Goal: Task Accomplishment & Management: Use online tool/utility

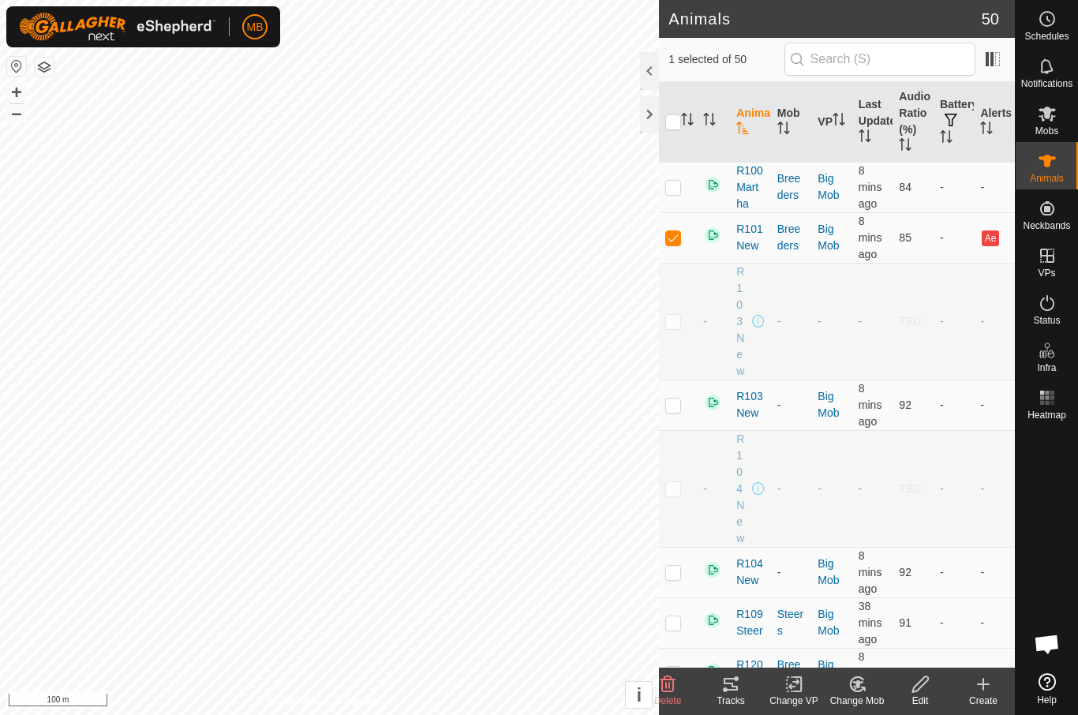
click at [740, 688] on tracks-svg-icon at bounding box center [730, 683] width 63 height 19
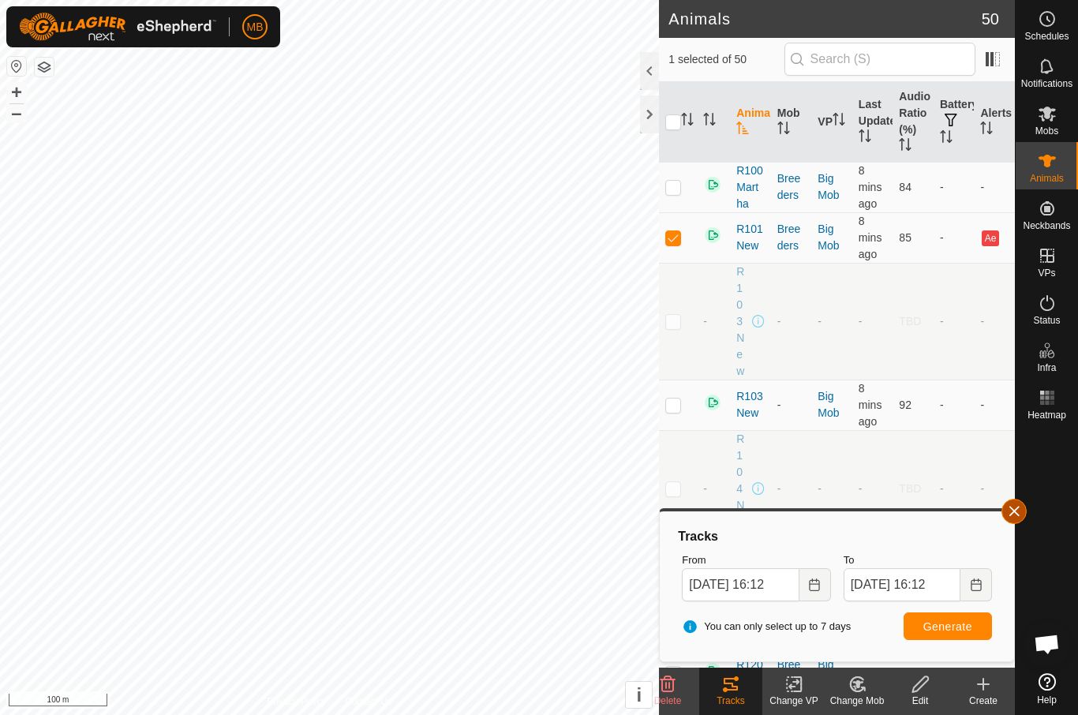
click at [1005, 510] on button "button" at bounding box center [1013, 511] width 25 height 25
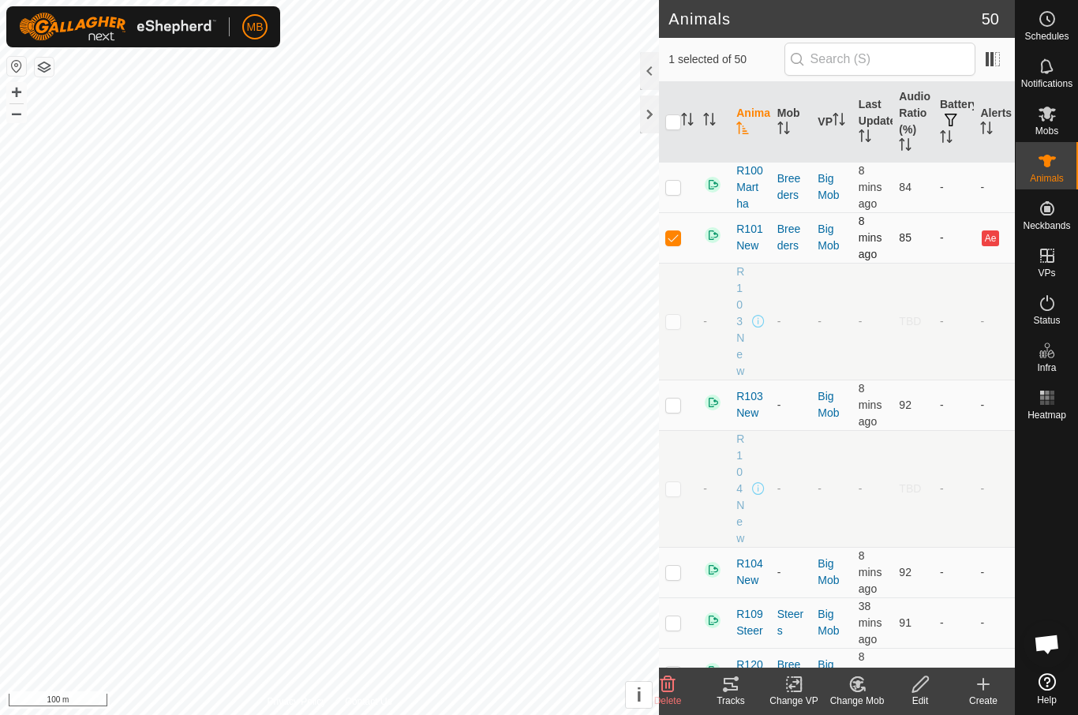
click at [679, 231] on p-checkbox at bounding box center [673, 237] width 16 height 13
checkbox input "false"
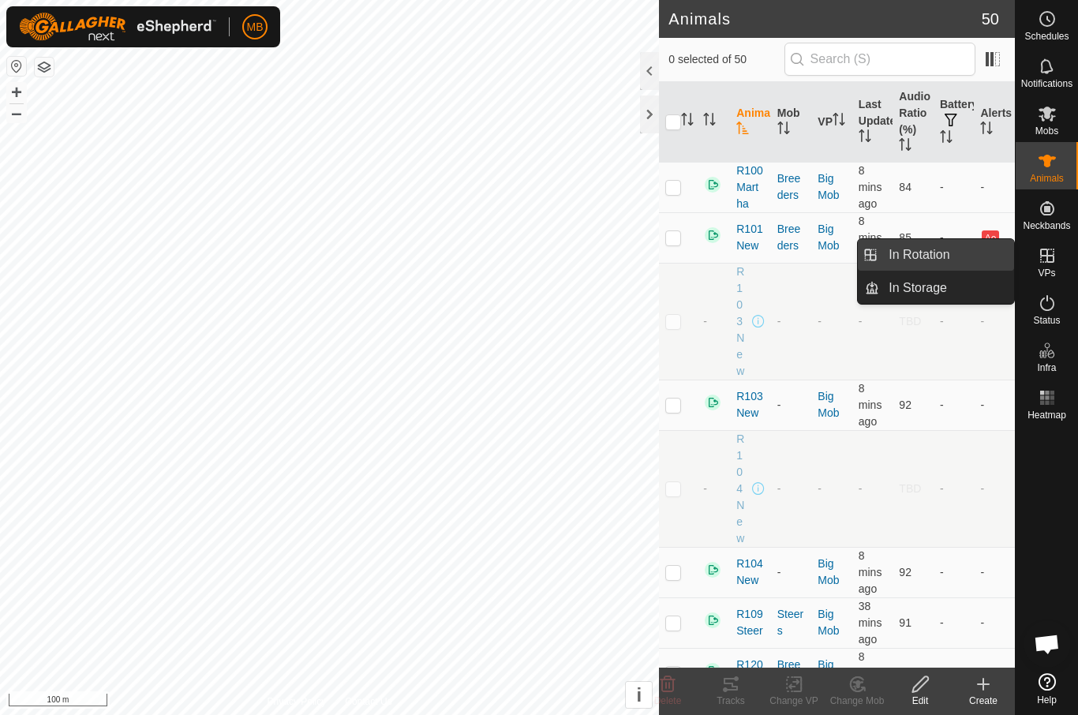
click at [967, 252] on link "In Rotation" at bounding box center [946, 255] width 135 height 32
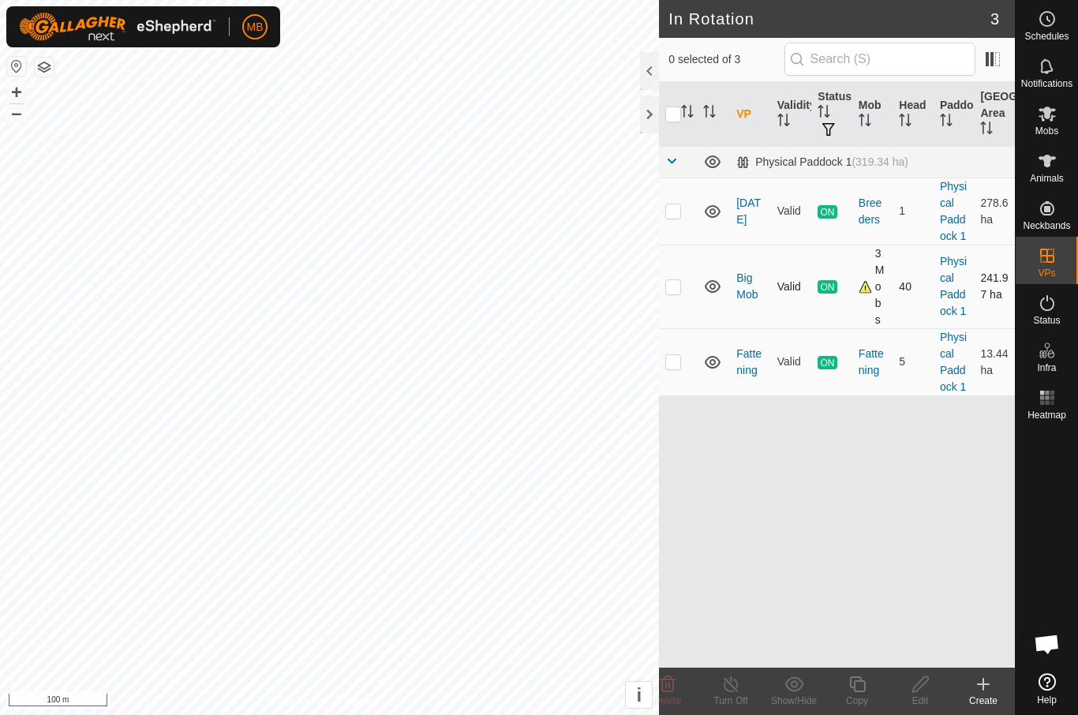
click at [674, 295] on td at bounding box center [678, 287] width 38 height 84
checkbox input "true"
click at [863, 682] on icon at bounding box center [857, 684] width 16 height 16
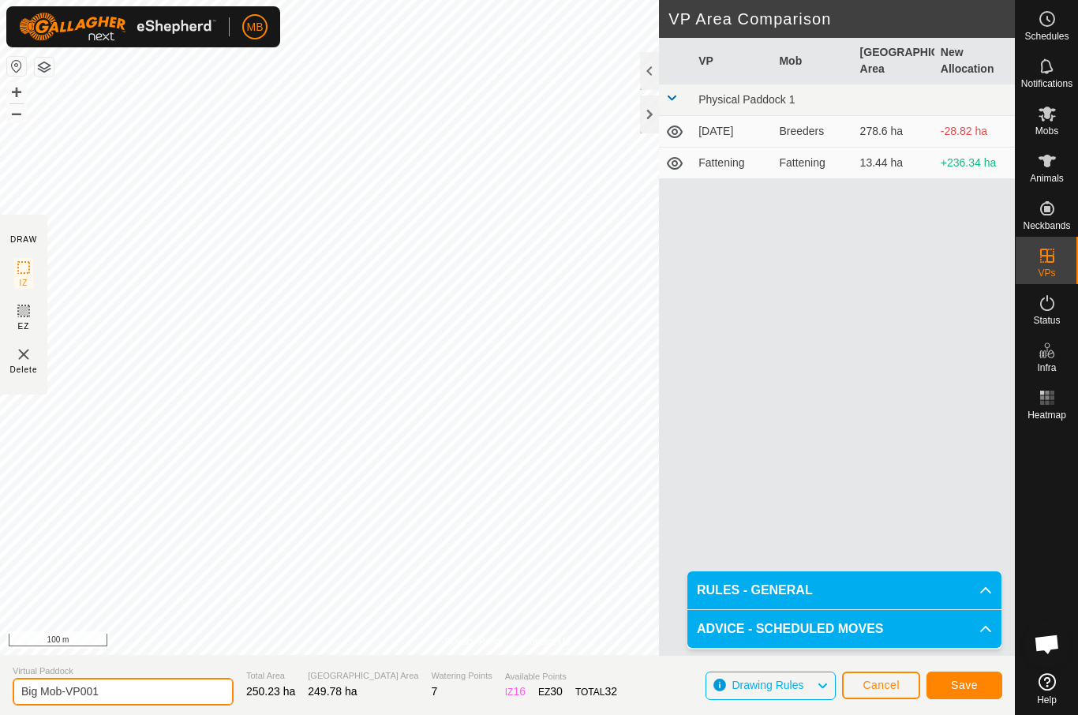
click at [151, 686] on input "Big Mob-VP001" at bounding box center [123, 692] width 221 height 28
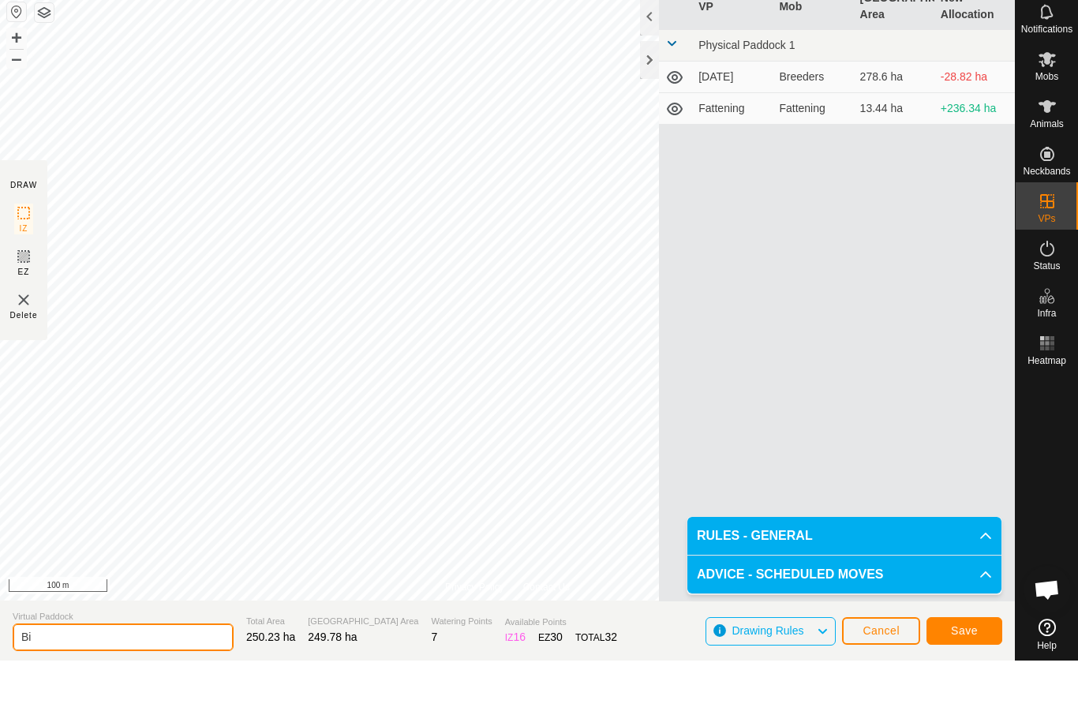
type input "B"
type input "R101"
click at [973, 678] on span "Save" at bounding box center [964, 684] width 27 height 13
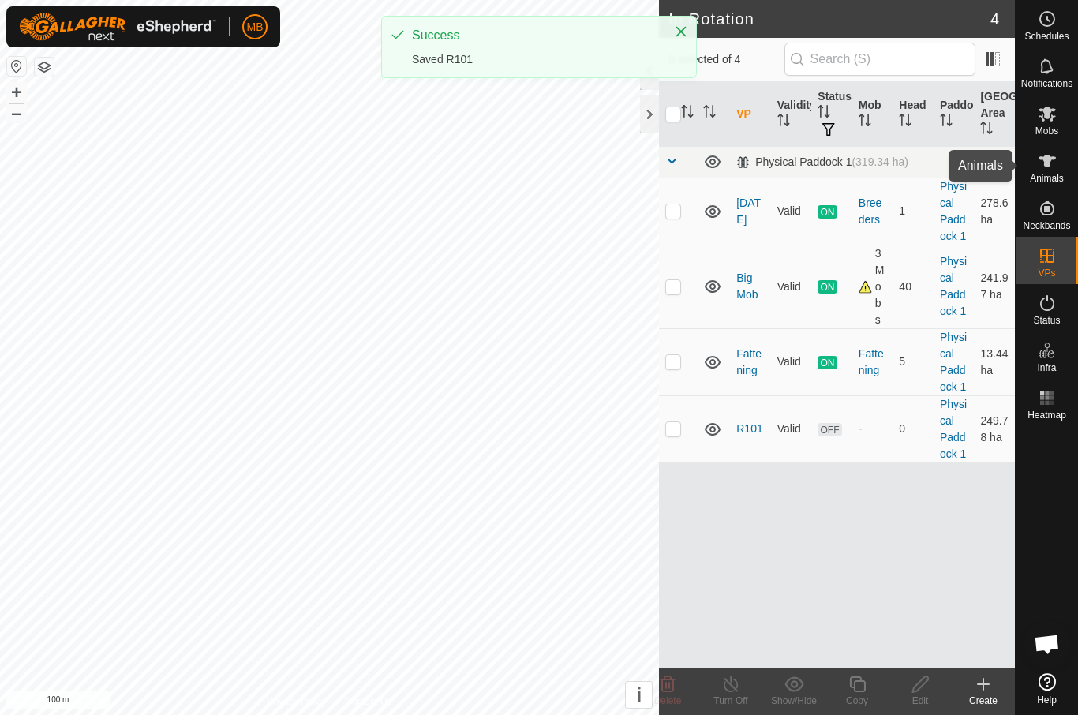
click at [1046, 163] on icon at bounding box center [1046, 161] width 17 height 13
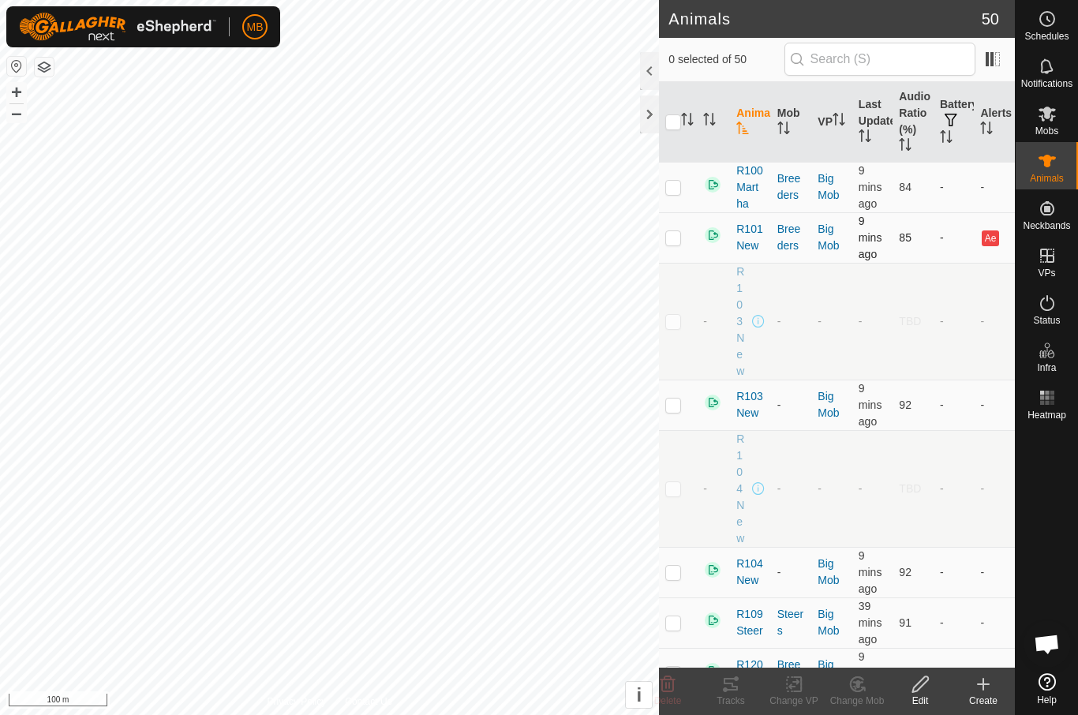
click at [669, 245] on td at bounding box center [678, 237] width 38 height 50
checkbox input "true"
click at [798, 689] on icon at bounding box center [794, 683] width 20 height 19
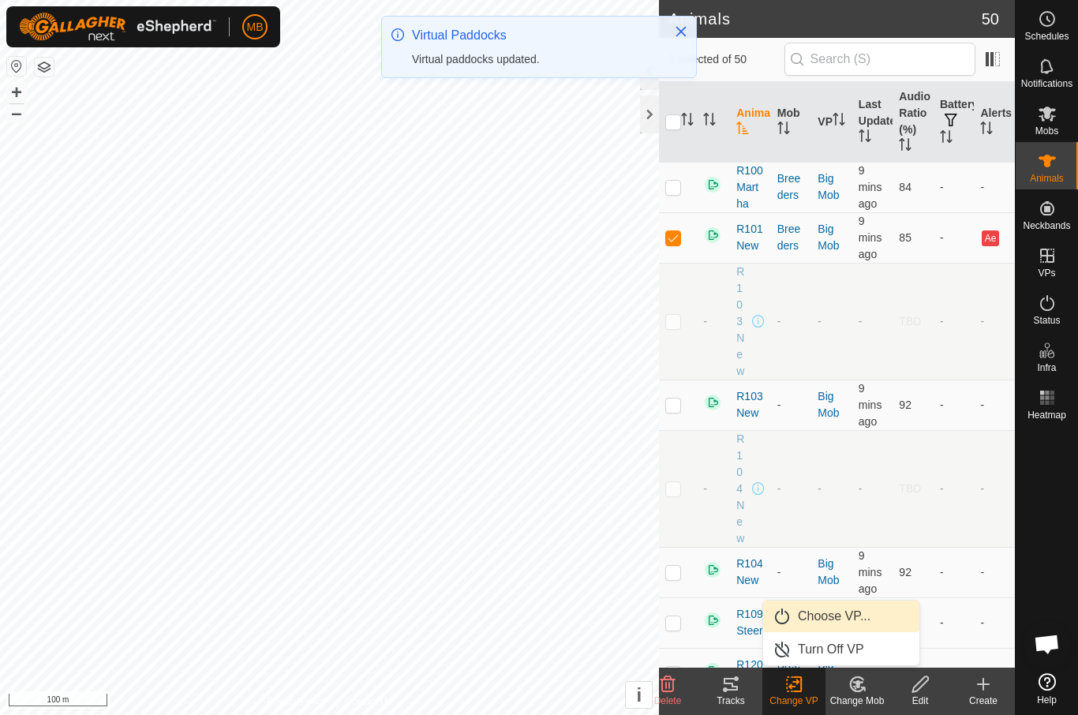
click at [872, 615] on link "Choose VP..." at bounding box center [841, 616] width 156 height 32
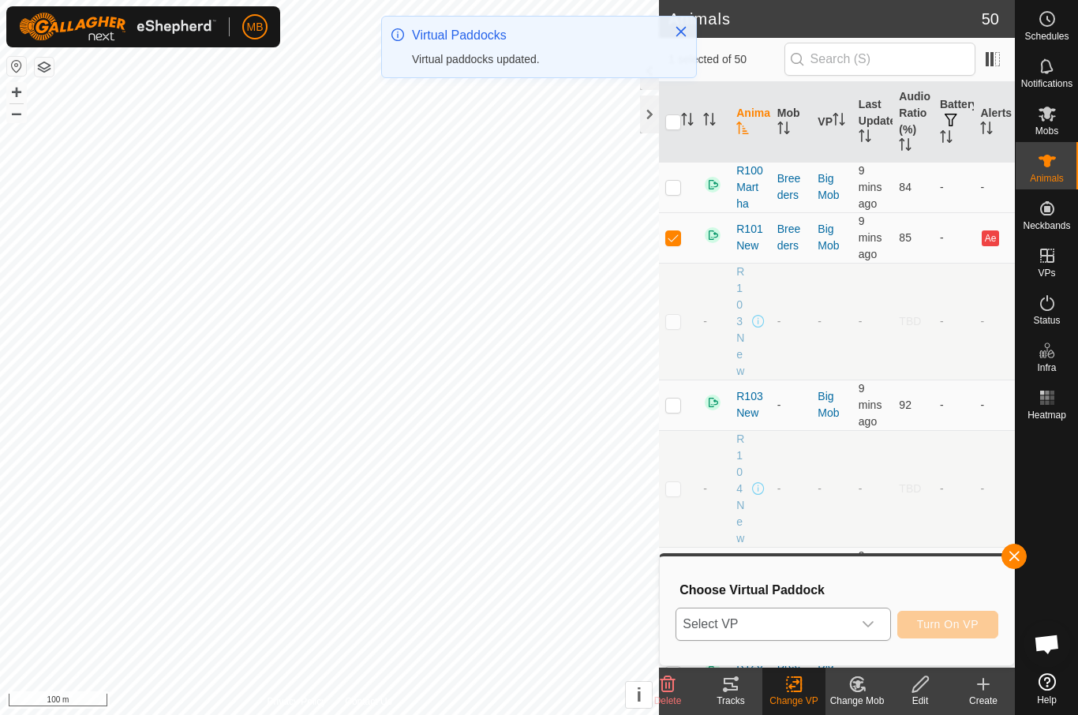
click at [865, 629] on icon "dropdown trigger" at bounding box center [867, 624] width 13 height 13
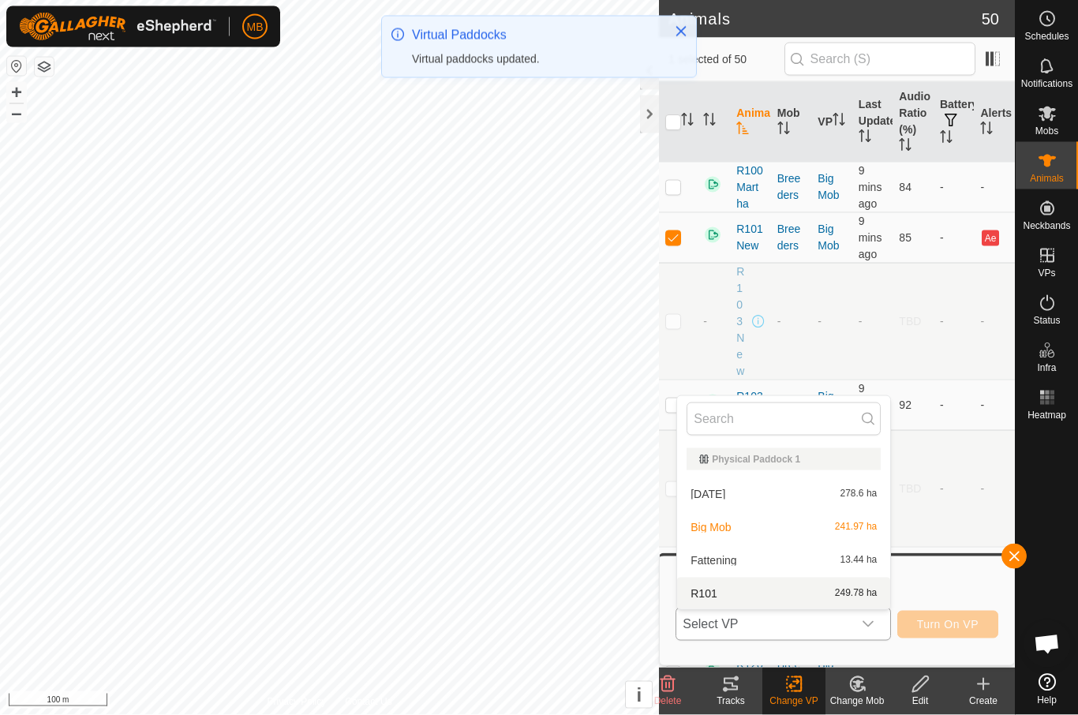
click at [816, 590] on div "R101 249.78 ha" at bounding box center [783, 593] width 194 height 19
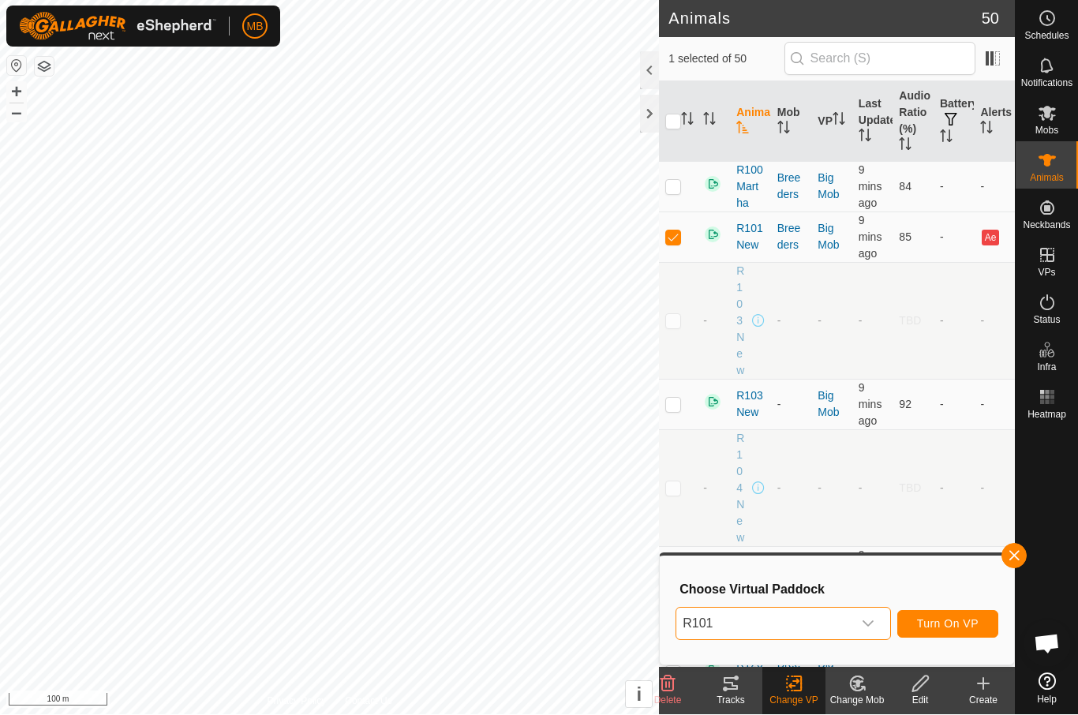
click at [971, 624] on span "Turn On VP" at bounding box center [948, 624] width 62 height 13
